Goal: Find specific page/section: Find specific page/section

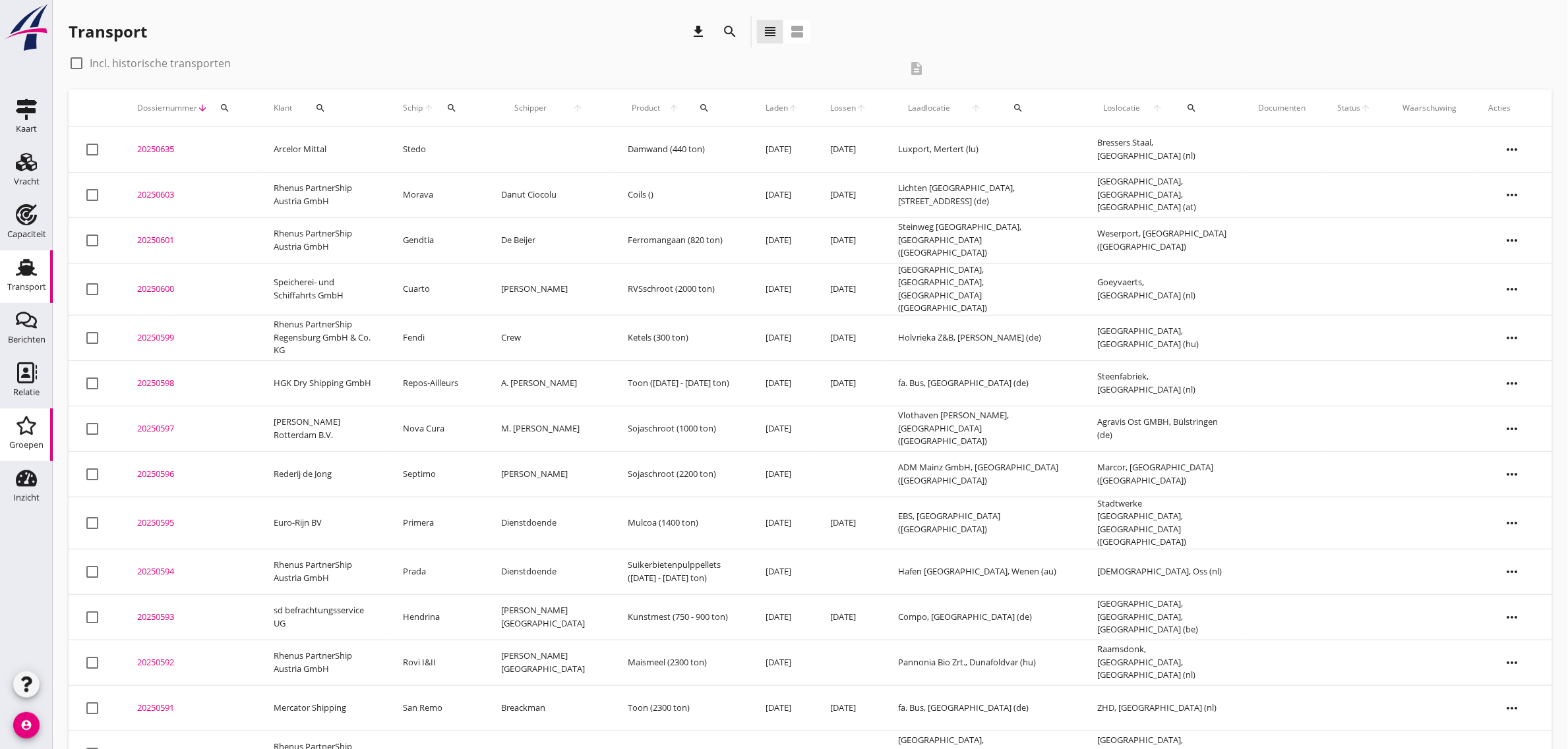
click at [31, 430] on use at bounding box center [26, 426] width 20 height 19
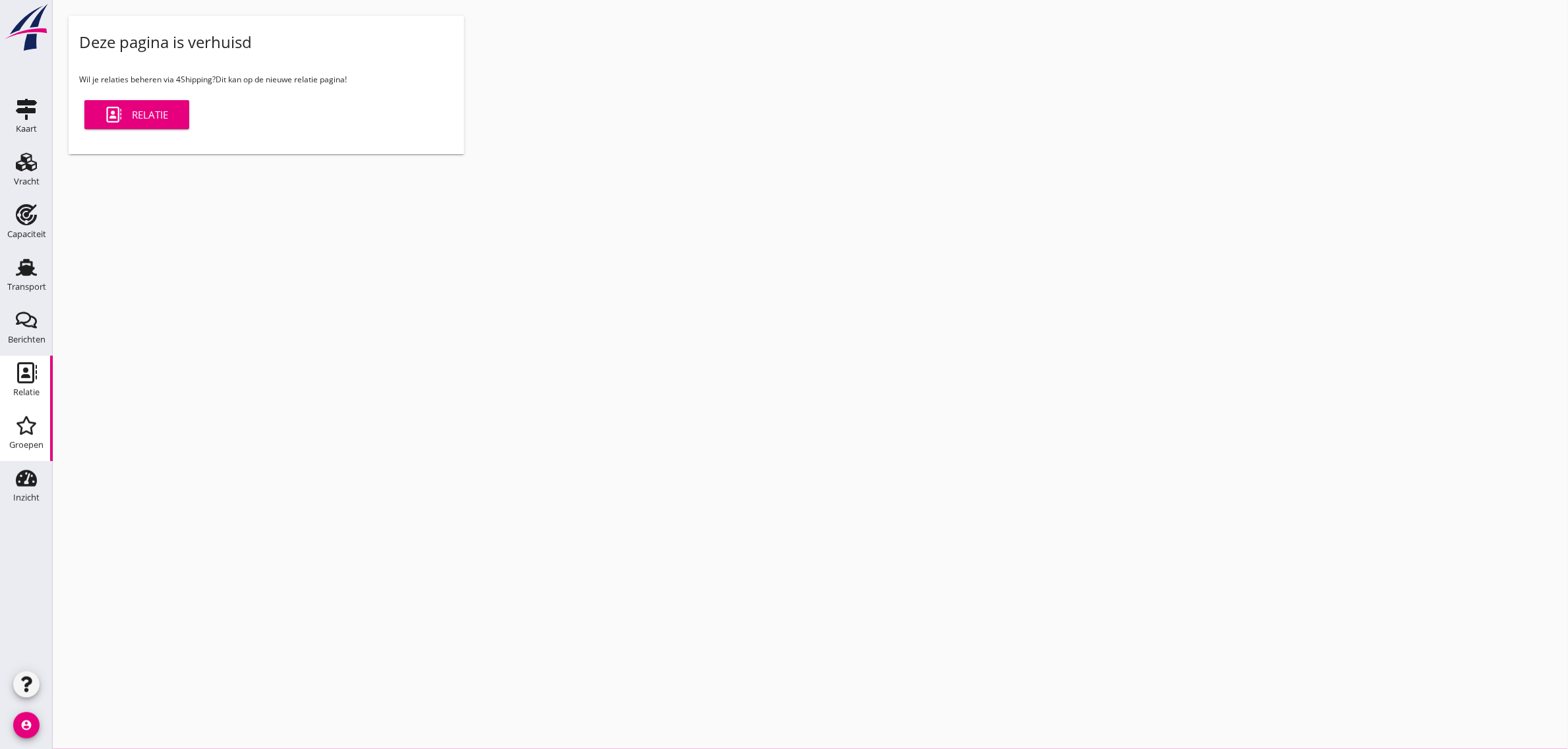
click at [40, 373] on div "Relatie" at bounding box center [26, 372] width 32 height 21
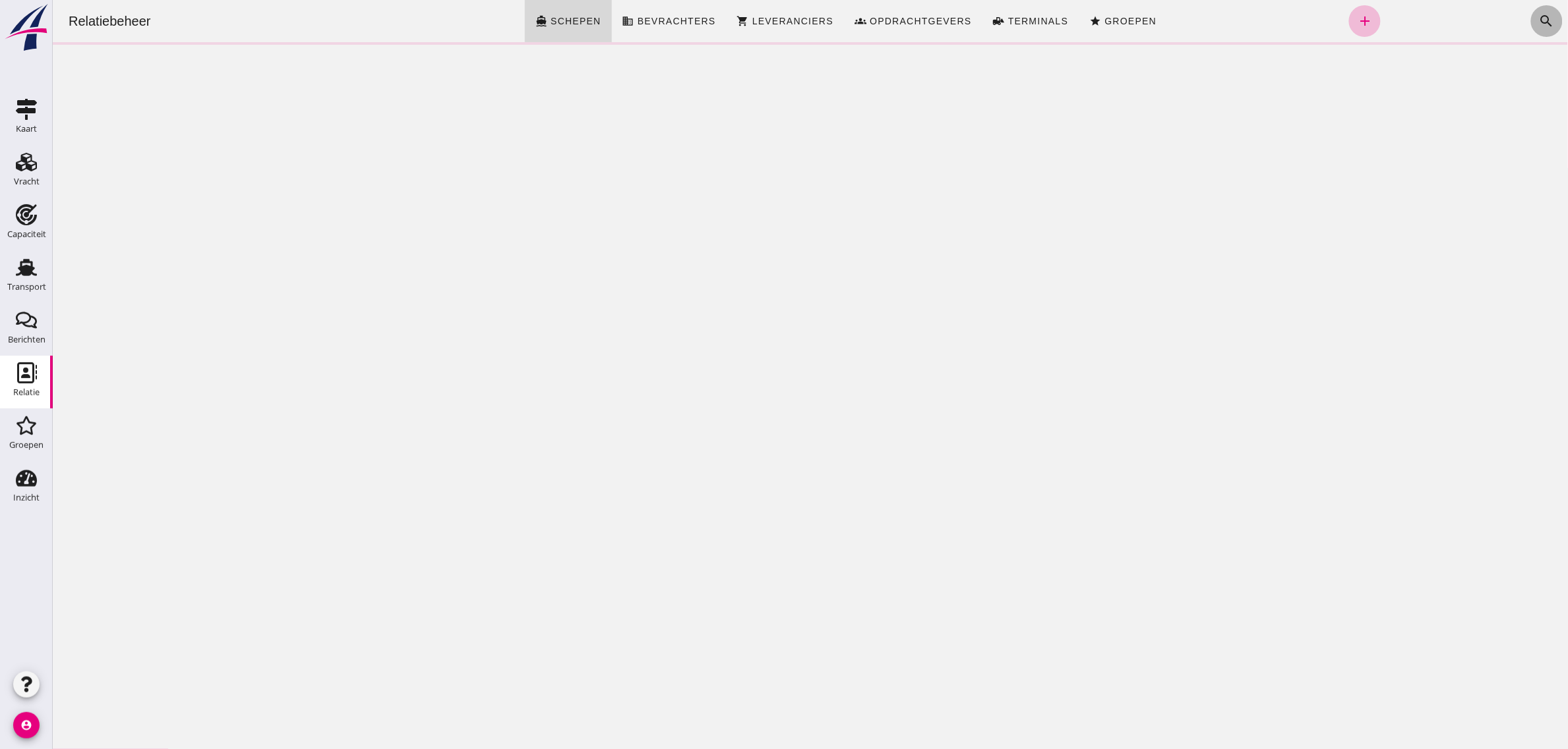
click at [1538, 21] on icon "search" at bounding box center [1546, 20] width 16 height 16
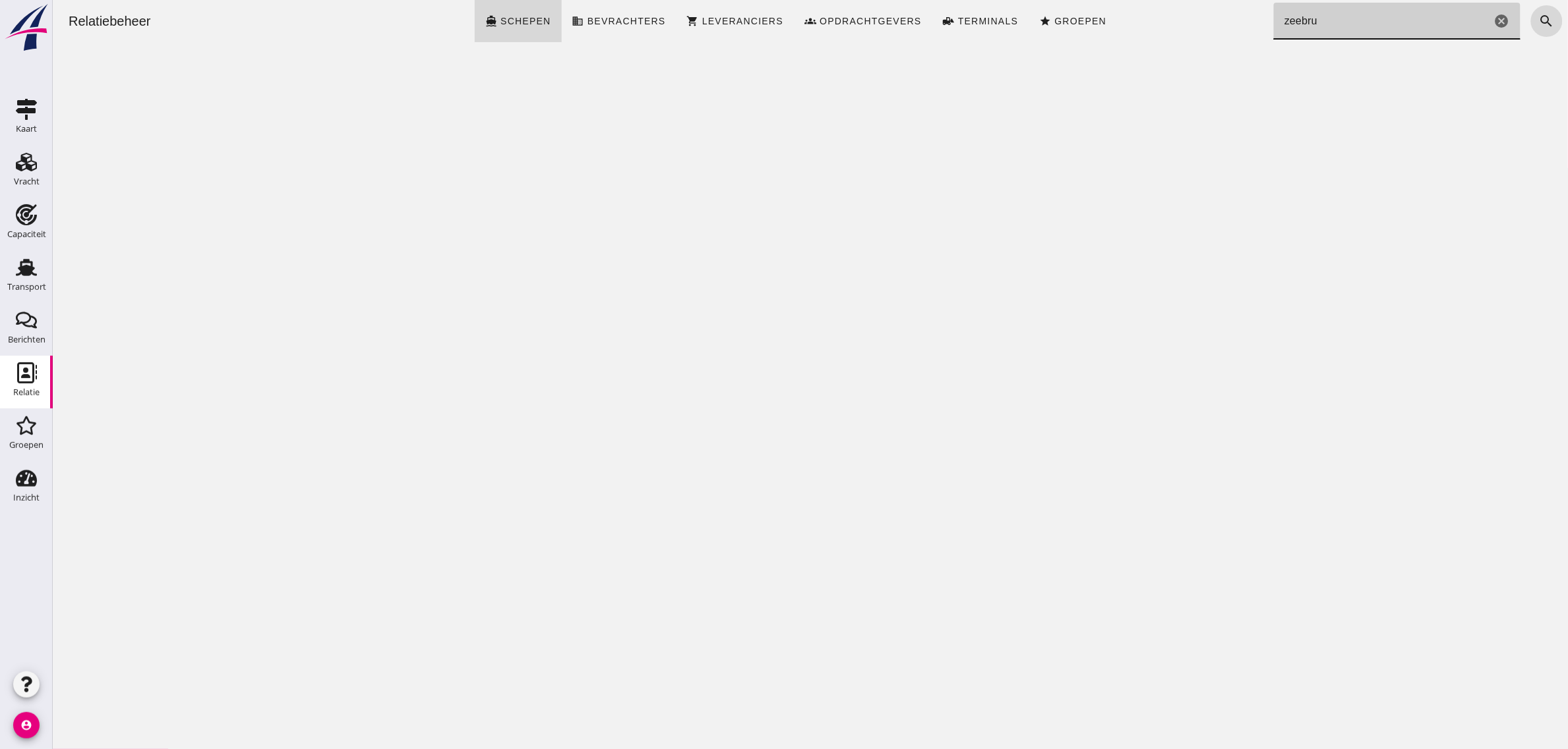
click input "zeebru"
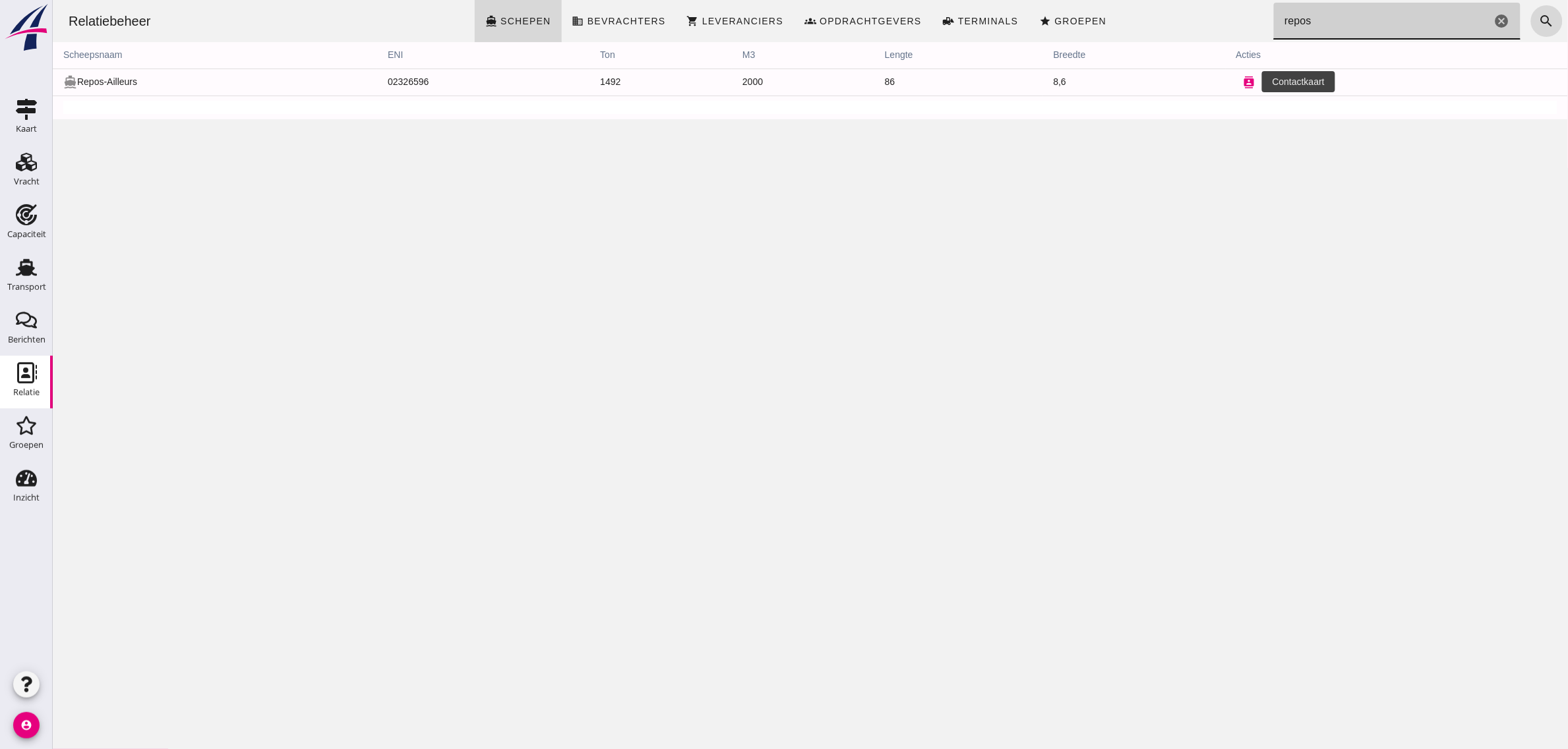
type input "repos"
click at [1242, 83] on icon "contacts" at bounding box center [1248, 82] width 12 height 12
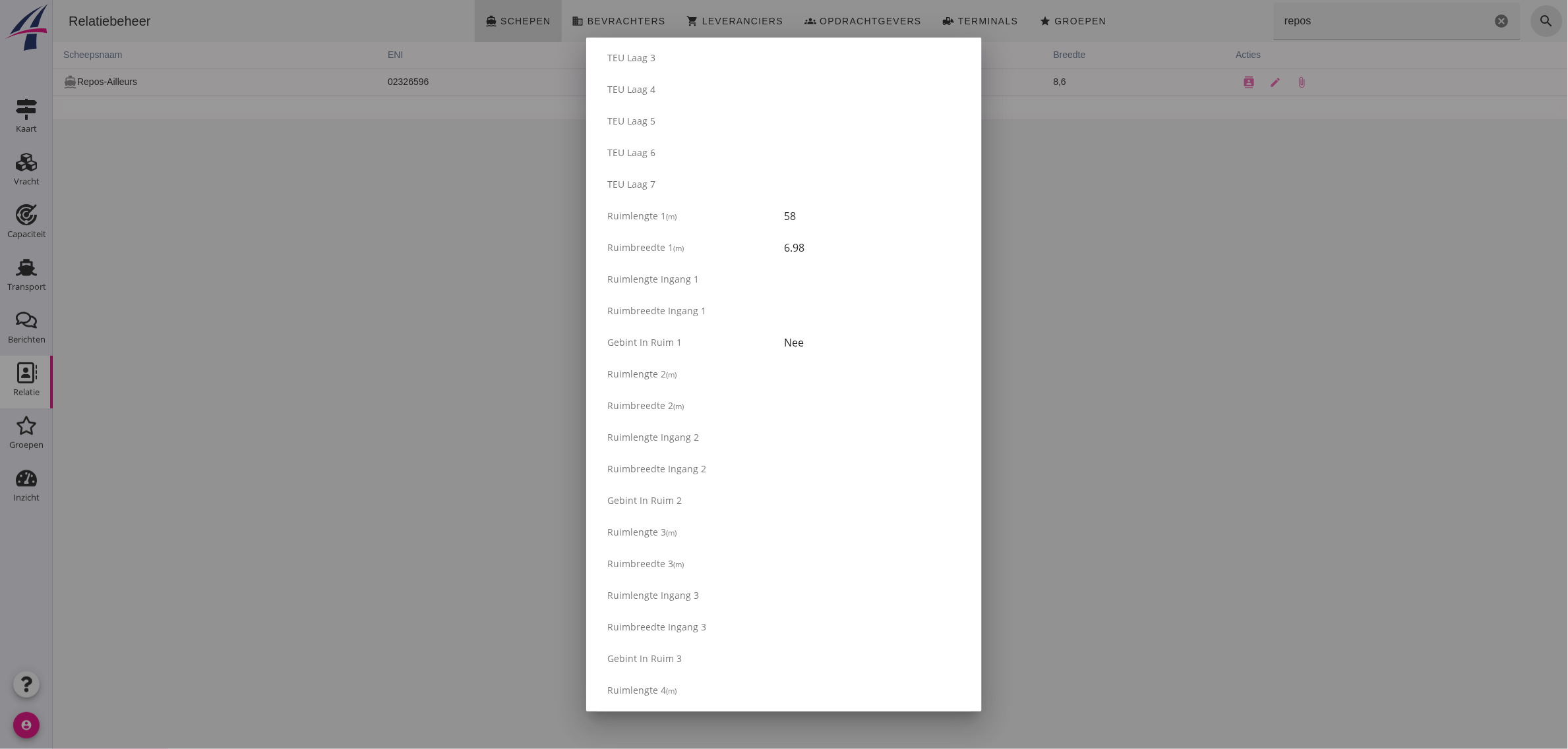
scroll to position [823, 0]
drag, startPoint x: 604, startPoint y: 242, endPoint x: 841, endPoint y: 275, distance: 239.3
click at [841, 275] on div "Ruim Aantal ruimen 1 Buikdenning Staal Luiken Friese [GEOGRAPHIC_DATA] verzegel…" at bounding box center [784, 342] width 374 height 1175
click at [841, 277] on div "6.98" at bounding box center [872, 276] width 177 height 16
click at [637, 249] on span "Ruimlengte 1" at bounding box center [637, 244] width 59 height 13
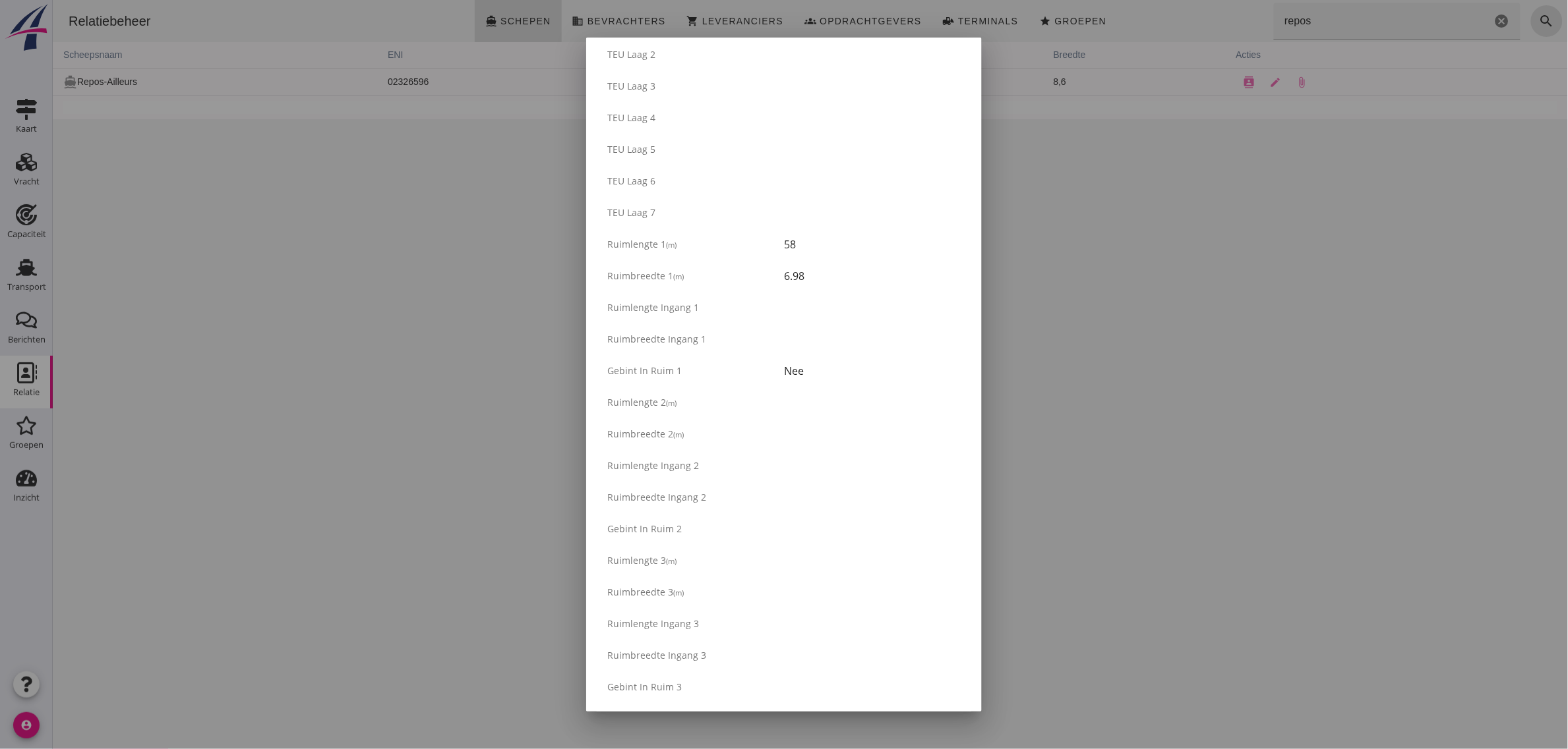
drag, startPoint x: 601, startPoint y: 241, endPoint x: 808, endPoint y: 278, distance: 210.3
click at [805, 278] on div "Ruim Aantal ruimen 1 Buikdenning Staal Luiken Friese [GEOGRAPHIC_DATA] verzegel…" at bounding box center [784, 342] width 374 height 1175
click at [808, 278] on div "6.98" at bounding box center [872, 276] width 177 height 16
drag, startPoint x: 809, startPoint y: 278, endPoint x: 608, endPoint y: 239, distance: 204.7
click at [608, 239] on div "Ruim Aantal ruimen 1 Buikdenning Staal Luiken Friese [GEOGRAPHIC_DATA] verzegel…" at bounding box center [784, 342] width 374 height 1175
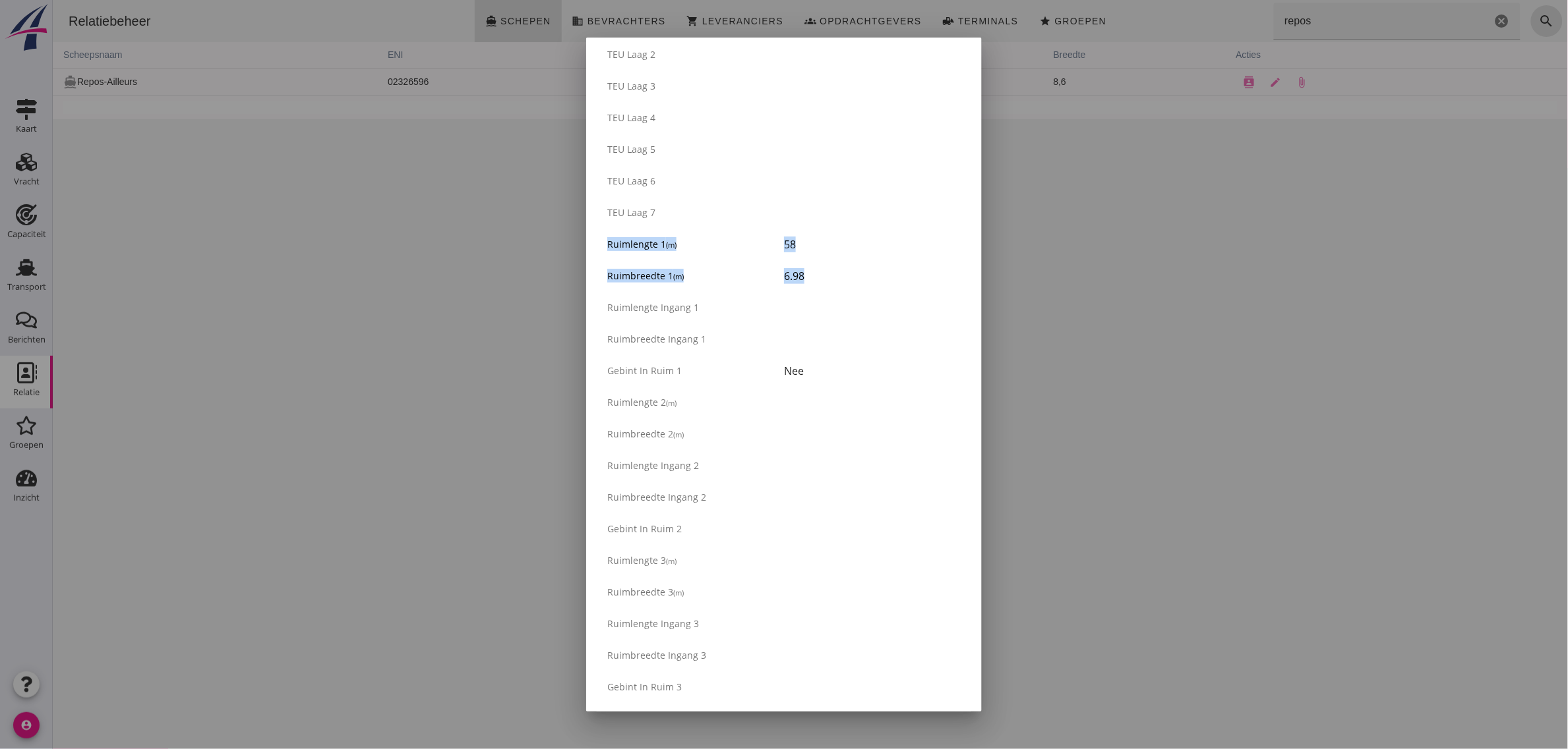
click at [608, 239] on span "Ruimlengte 1" at bounding box center [637, 244] width 59 height 13
drag, startPoint x: 604, startPoint y: 238, endPoint x: 813, endPoint y: 281, distance: 213.4
click at [813, 281] on div "Ruim Aantal ruimen 1 Buikdenning Staal Luiken Friese [GEOGRAPHIC_DATA] verzegel…" at bounding box center [784, 342] width 374 height 1175
click at [813, 281] on div "6.98" at bounding box center [872, 276] width 177 height 16
drag, startPoint x: 795, startPoint y: 384, endPoint x: 608, endPoint y: 238, distance: 237.2
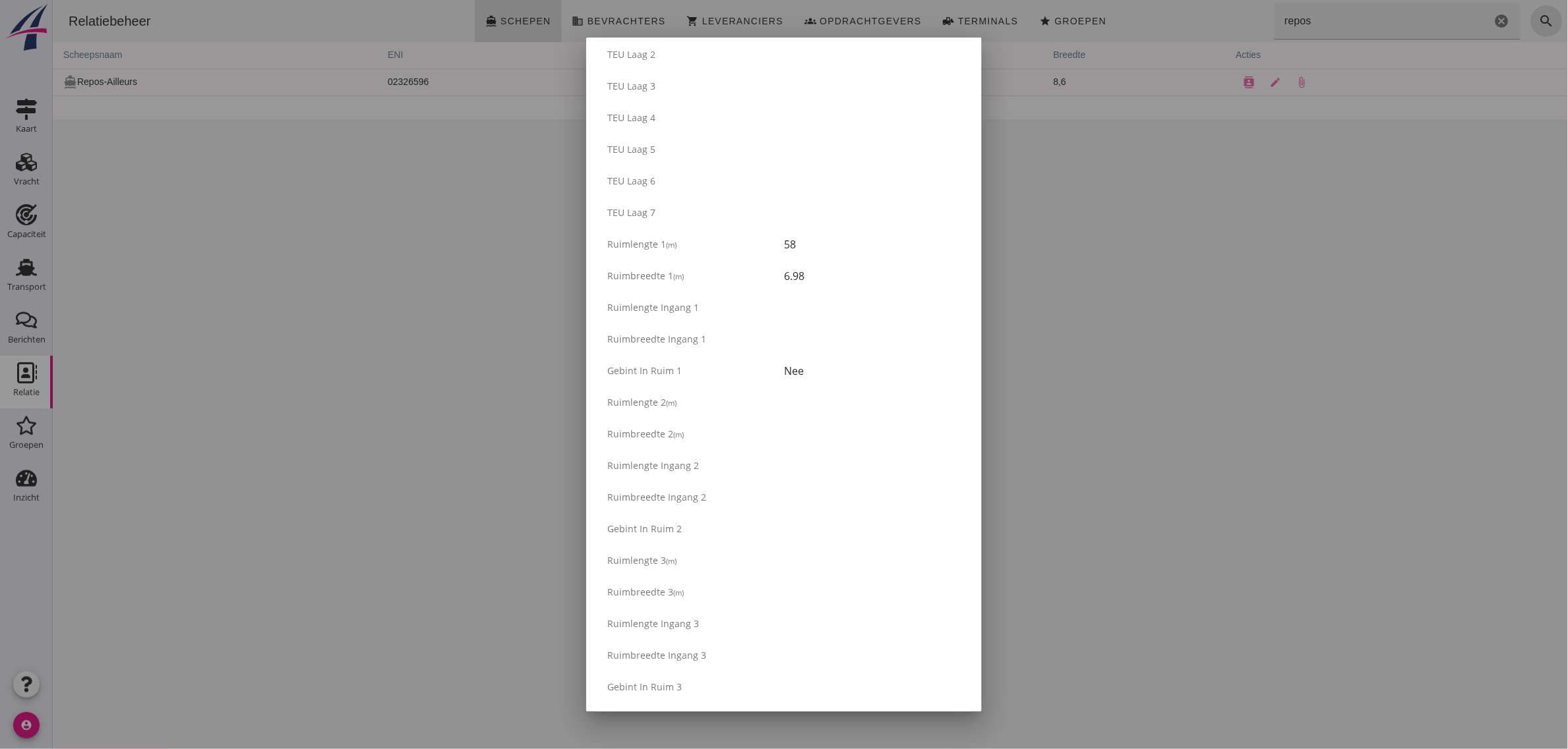
click at [608, 238] on div "Ruim Aantal ruimen 1 Buikdenning Staal Luiken Friese [GEOGRAPHIC_DATA] verzegel…" at bounding box center [784, 342] width 374 height 1175
click at [608, 238] on span "Ruimlengte 1" at bounding box center [637, 244] width 59 height 13
drag, startPoint x: 605, startPoint y: 238, endPoint x: 837, endPoint y: 356, distance: 260.3
click at [837, 356] on div "Ruim Aantal ruimen 1 Buikdenning Staal Luiken Friese [GEOGRAPHIC_DATA] verzegel…" at bounding box center [784, 342] width 374 height 1175
click at [837, 356] on div "Gebint in ruim 1 Nee" at bounding box center [784, 371] width 374 height 32
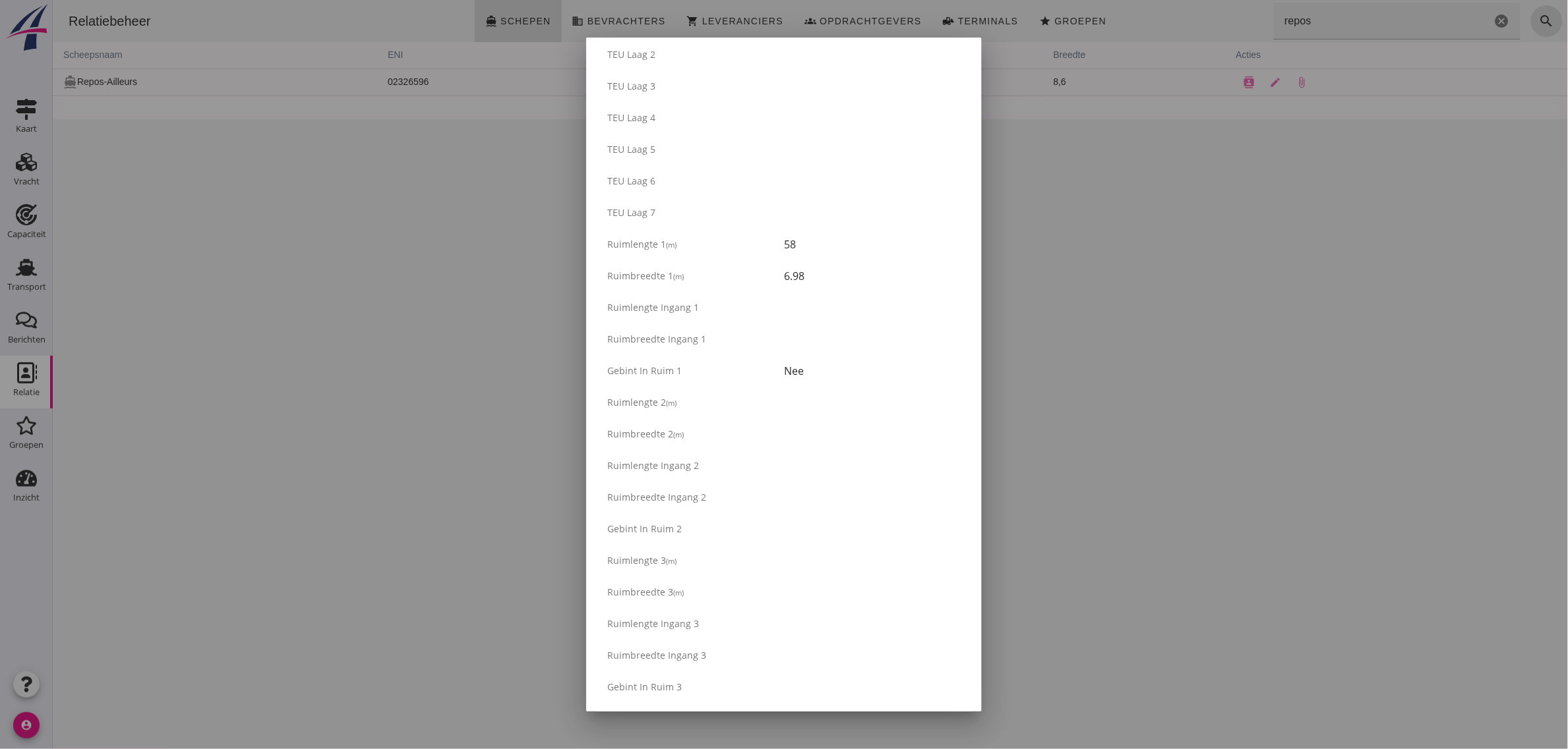
click at [837, 356] on div "Gebint in ruim 1 Nee" at bounding box center [784, 371] width 374 height 32
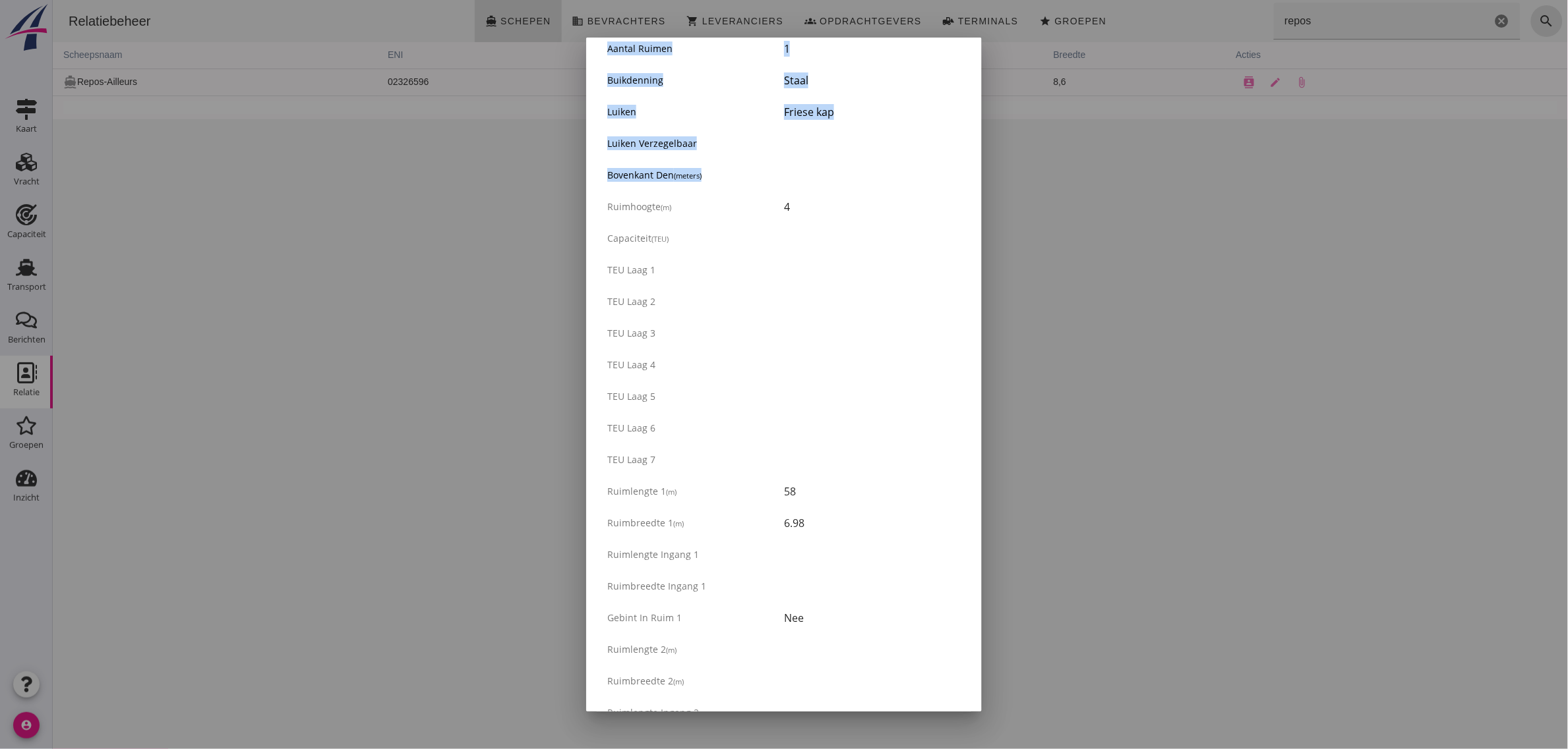
drag, startPoint x: 621, startPoint y: 188, endPoint x: 851, endPoint y: 177, distance: 230.3
click at [851, 177] on div "Ruim Aantal ruimen 1 Buikdenning Staal Luiken Friese [GEOGRAPHIC_DATA] verzegel…" at bounding box center [784, 589] width 374 height 1175
click at [851, 177] on div at bounding box center [872, 175] width 177 height 16
drag, startPoint x: 615, startPoint y: 489, endPoint x: 825, endPoint y: 524, distance: 212.9
click at [825, 524] on div "Ruim Aantal ruimen 1 Buikdenning Staal Luiken Friese [GEOGRAPHIC_DATA] verzegel…" at bounding box center [784, 589] width 374 height 1175
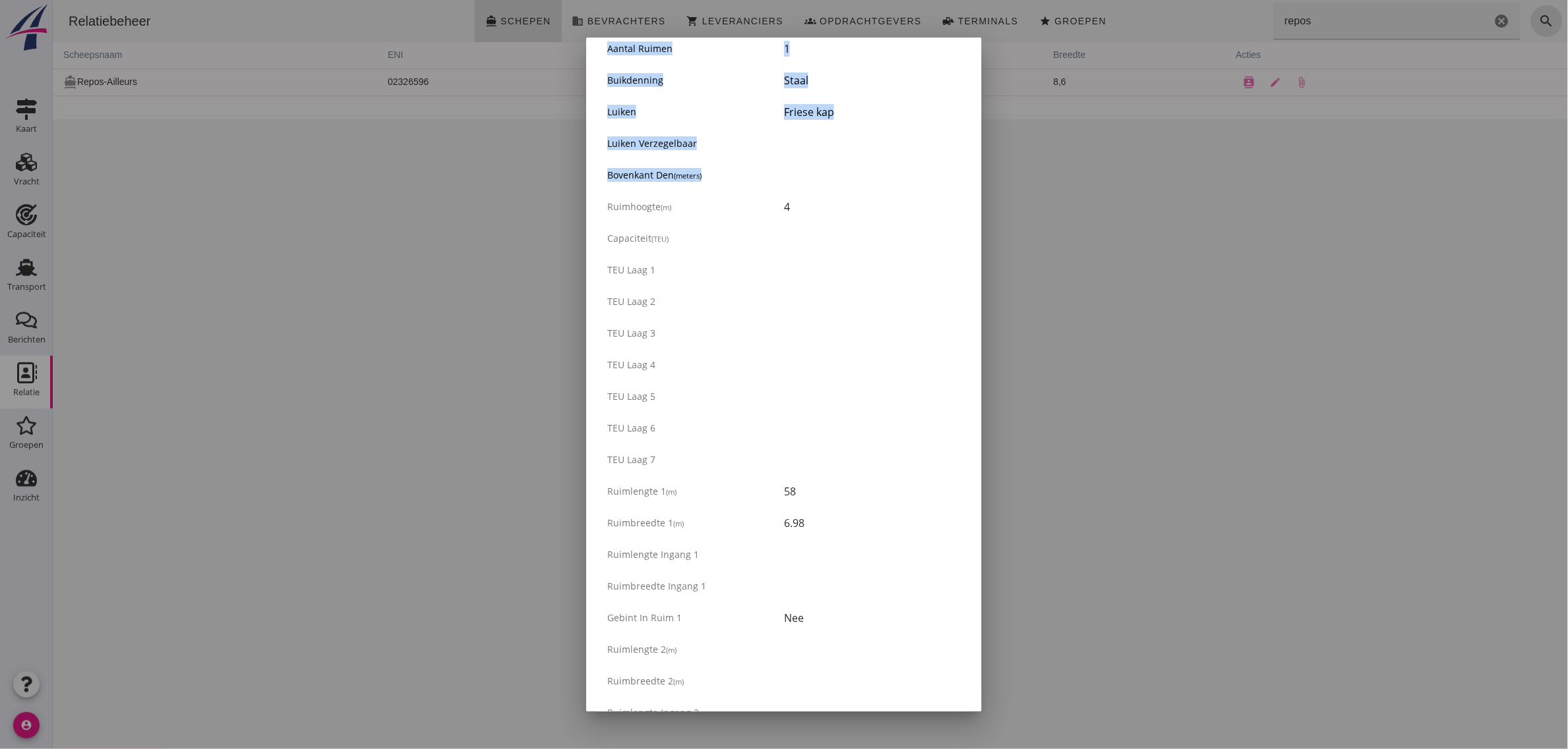
click at [825, 524] on div "6.98" at bounding box center [872, 523] width 177 height 16
drag, startPoint x: 770, startPoint y: 511, endPoint x: 595, endPoint y: 489, distance: 176.4
click at [600, 491] on div "Ruimlengte 1 (m) 58" at bounding box center [784, 491] width 374 height 32
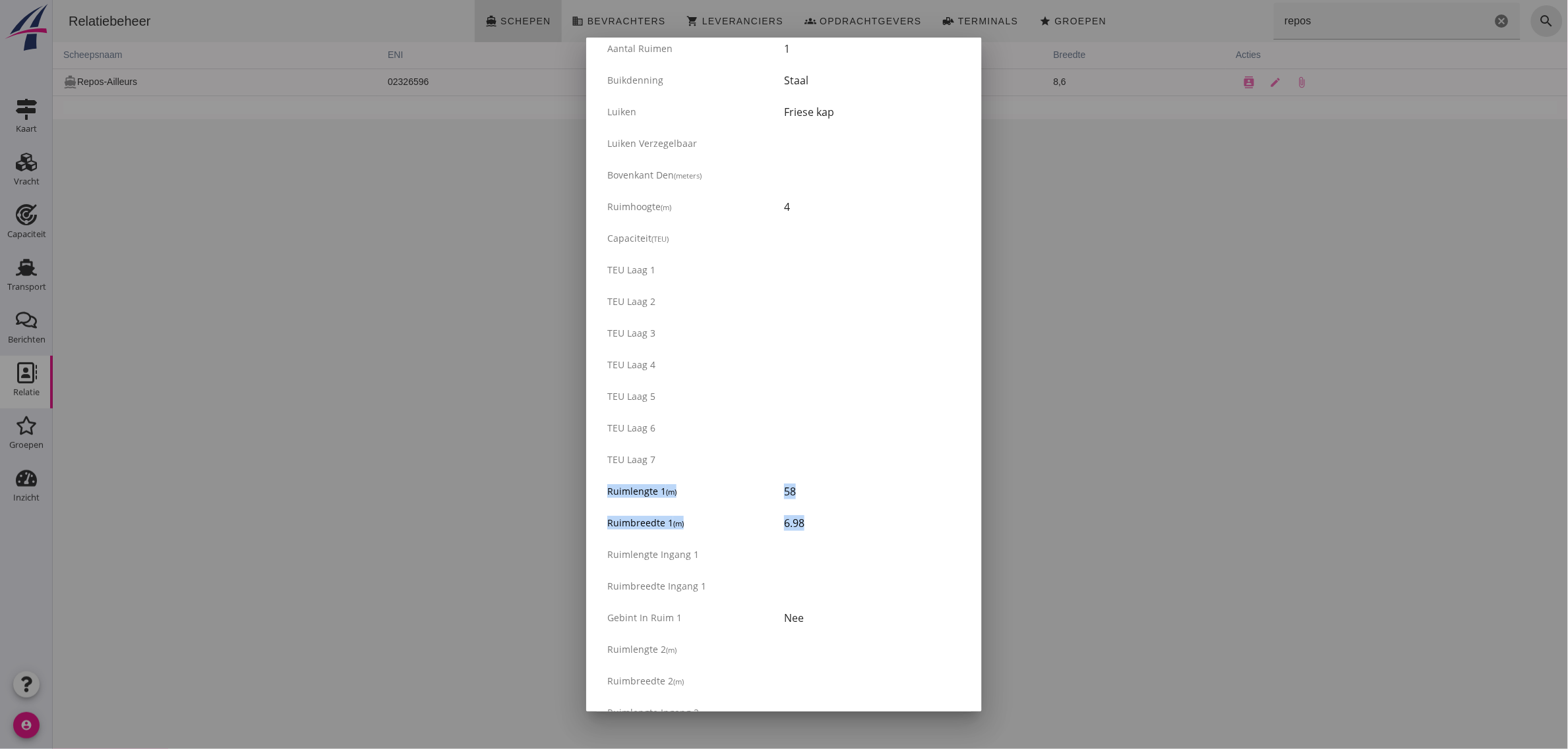
drag, startPoint x: 599, startPoint y: 489, endPoint x: 821, endPoint y: 524, distance: 224.7
click at [821, 524] on div "Ruim Aantal ruimen 1 Buikdenning Staal Luiken Friese [GEOGRAPHIC_DATA] verzegel…" at bounding box center [784, 589] width 374 height 1175
click at [821, 524] on div "6.98" at bounding box center [872, 523] width 177 height 16
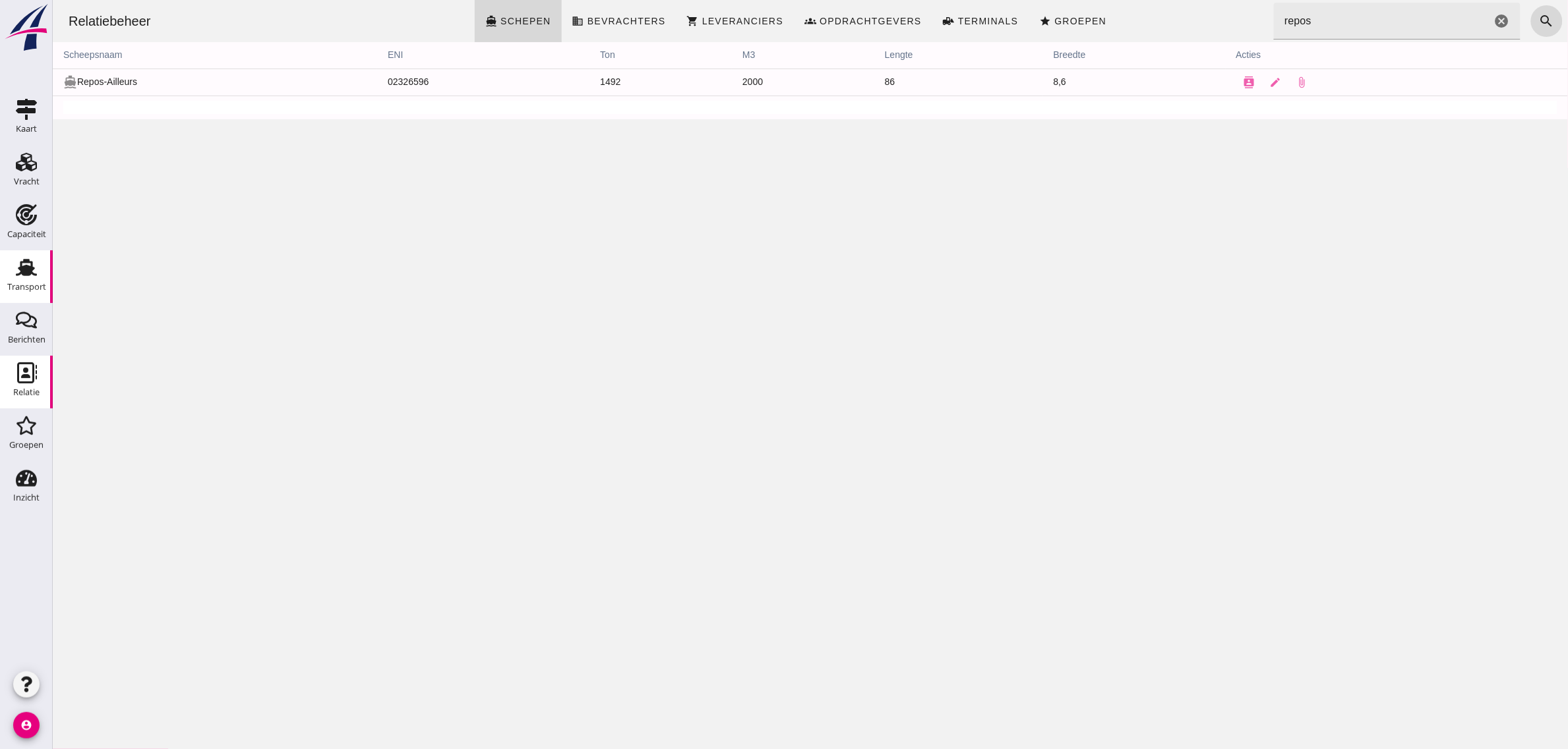
click at [21, 288] on div "Transport" at bounding box center [26, 287] width 39 height 9
